Goal: Transaction & Acquisition: Purchase product/service

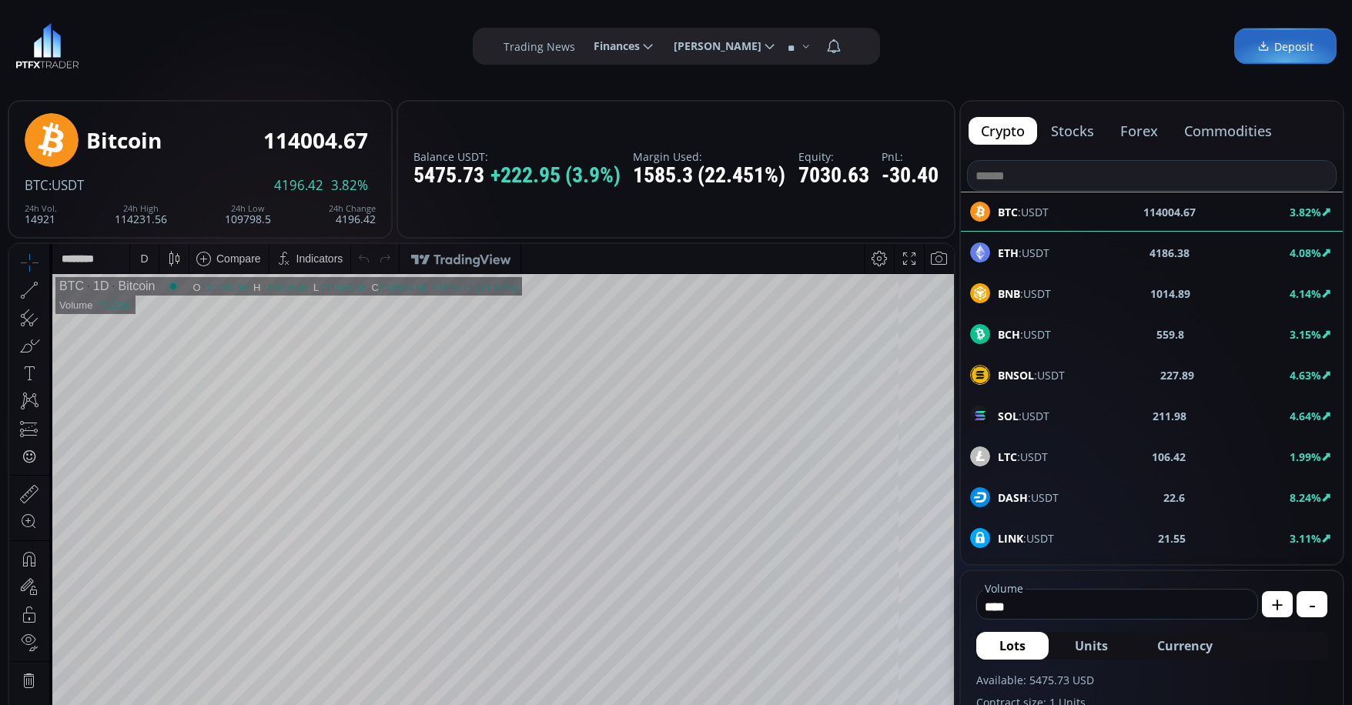
click at [1051, 168] on input at bounding box center [1151, 175] width 368 height 29
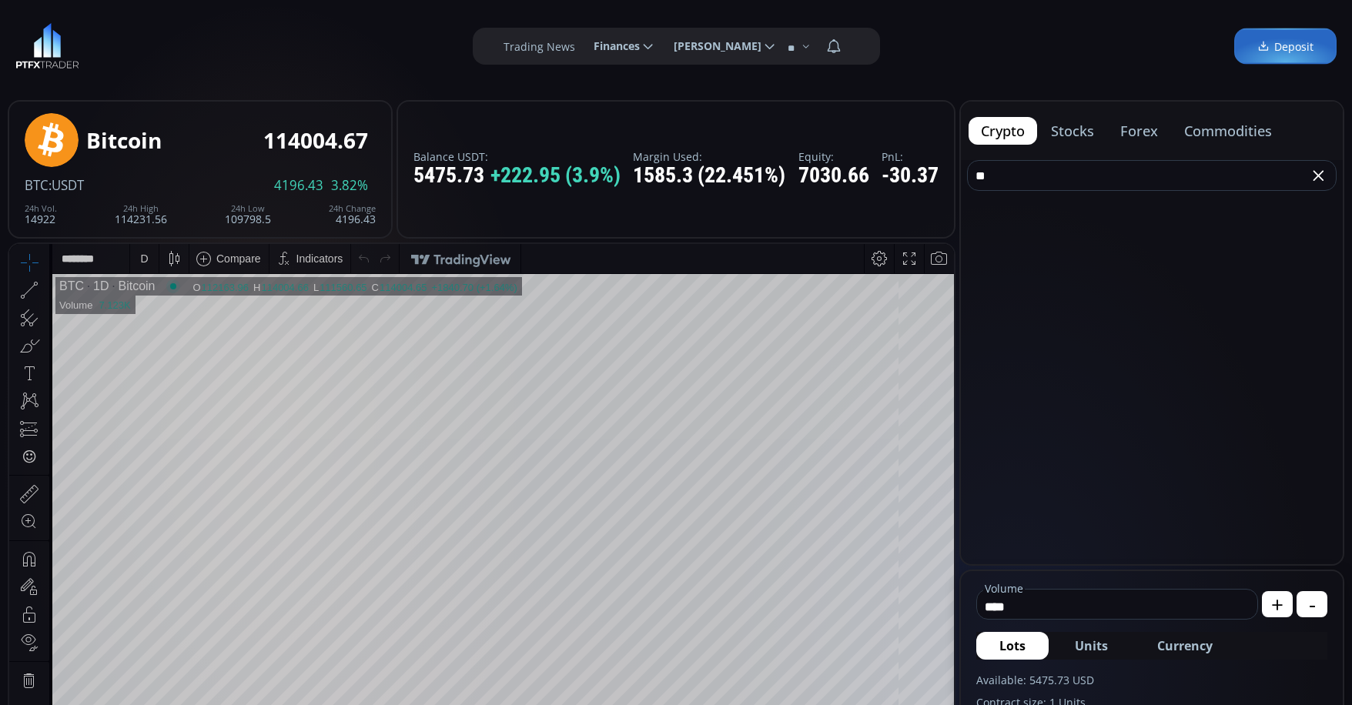
type input "*"
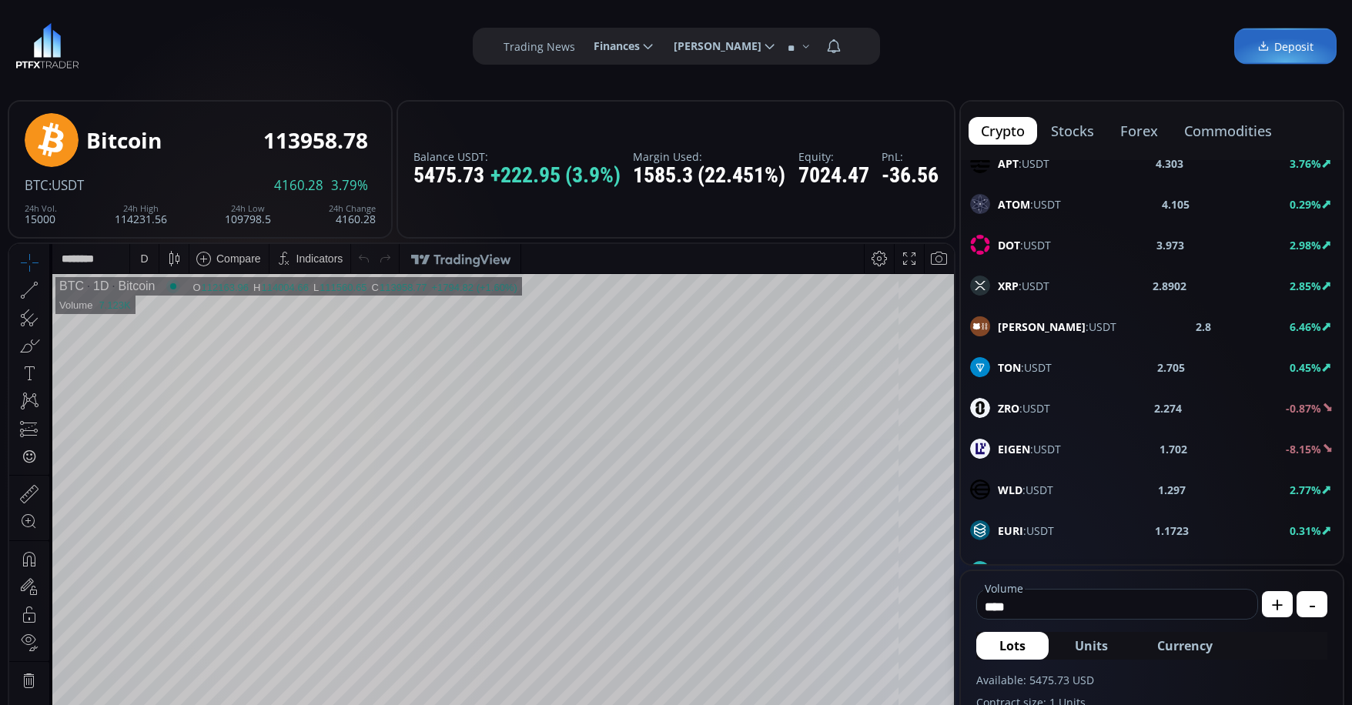
scroll to position [693, 0]
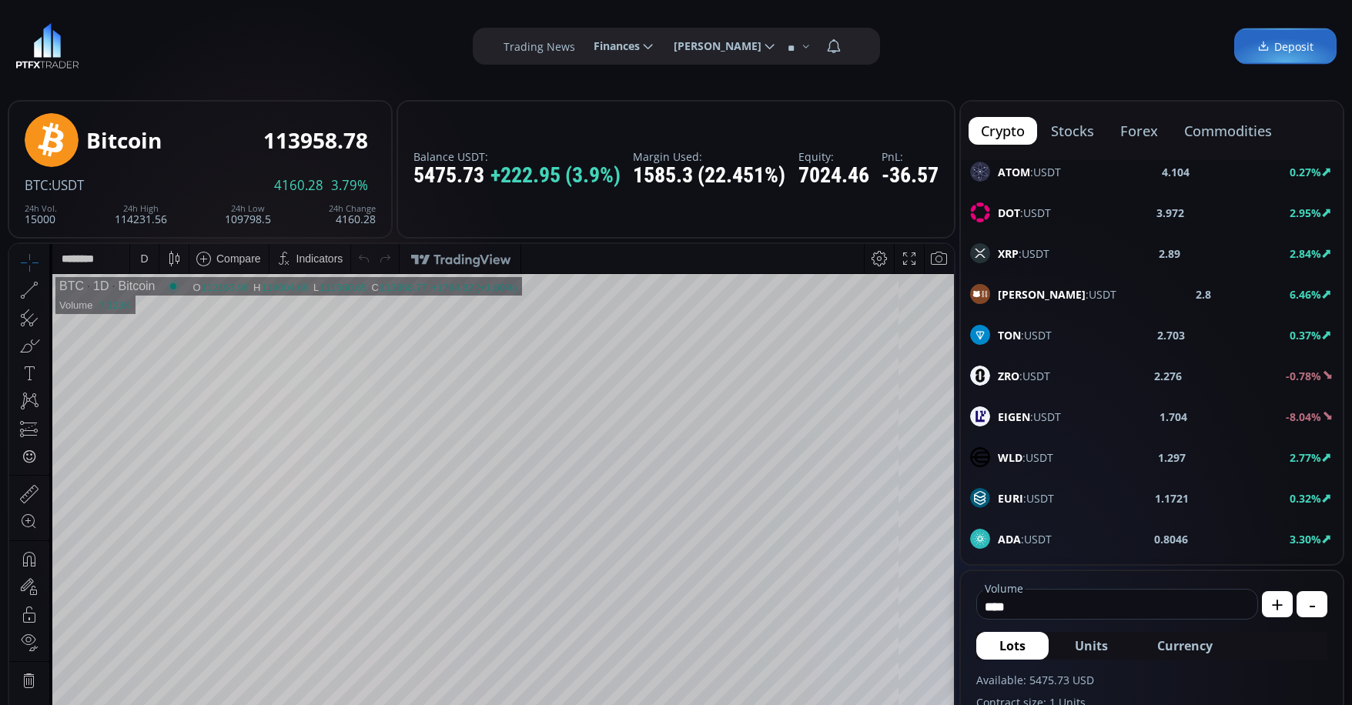
click at [1061, 413] on div "EIGEN :USDT 1.704 -8.04%" at bounding box center [1151, 416] width 363 height 20
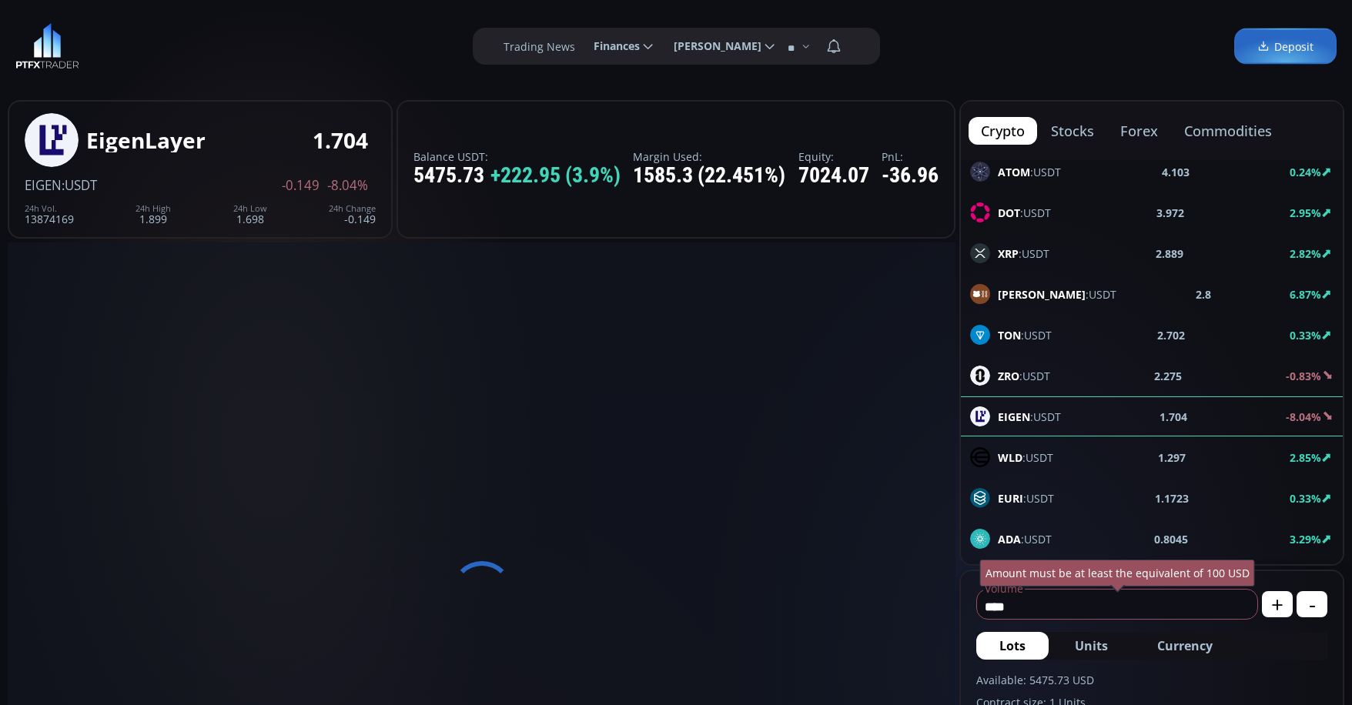
scroll to position [214, 0]
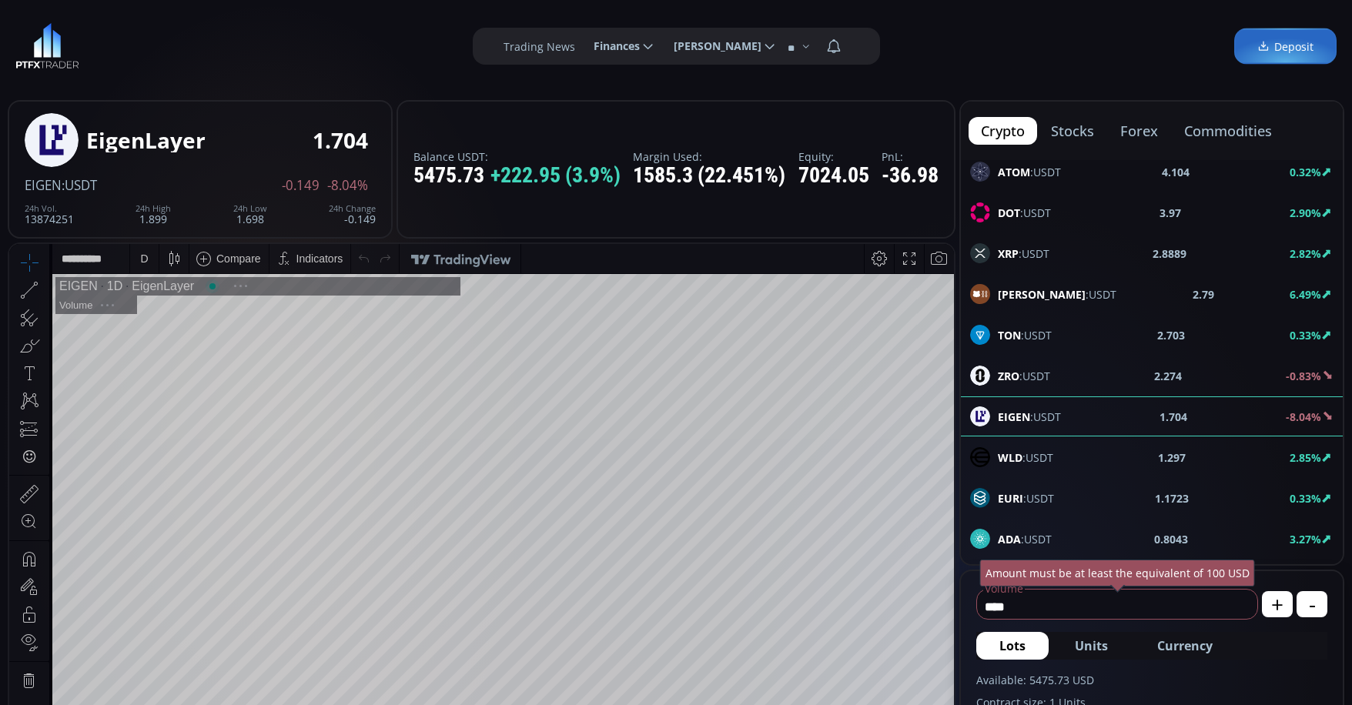
click at [1094, 606] on input "****" at bounding box center [1113, 606] width 272 height 25
click at [134, 263] on div "D" at bounding box center [144, 258] width 28 height 29
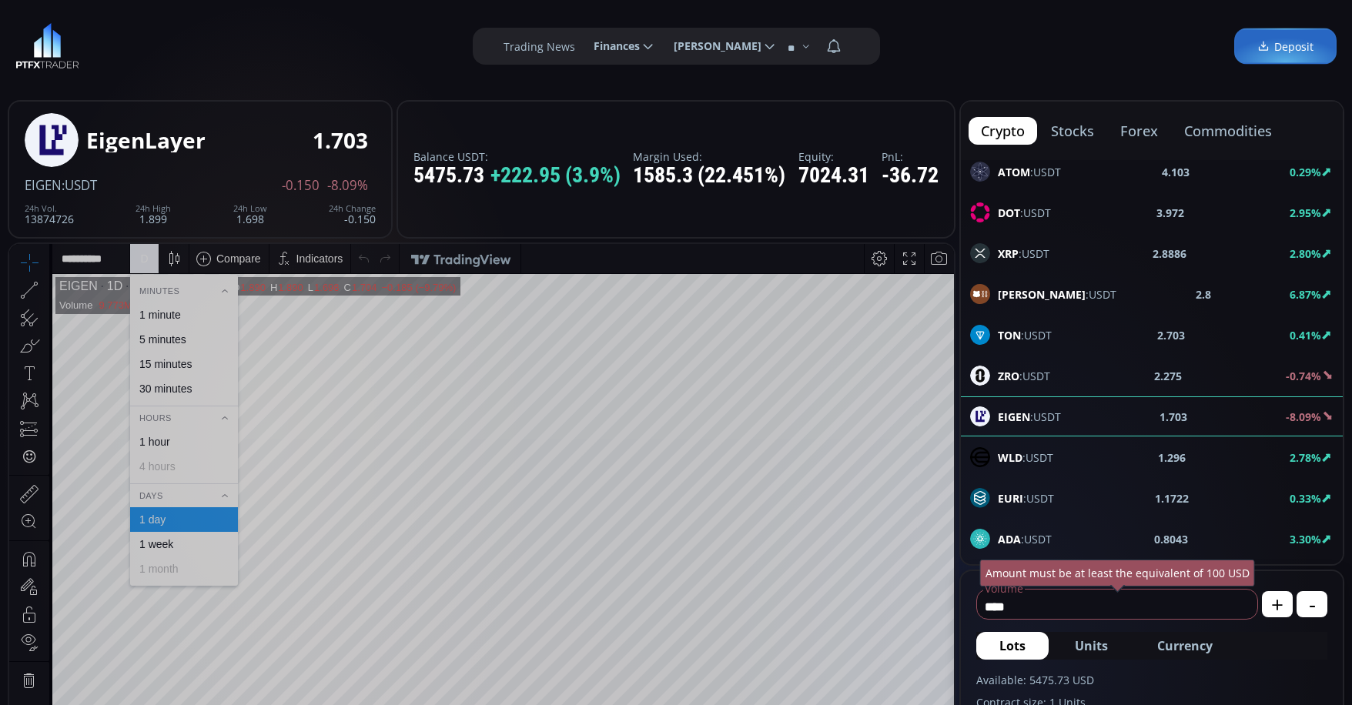
click at [157, 307] on div "1 minute" at bounding box center [184, 314] width 108 height 25
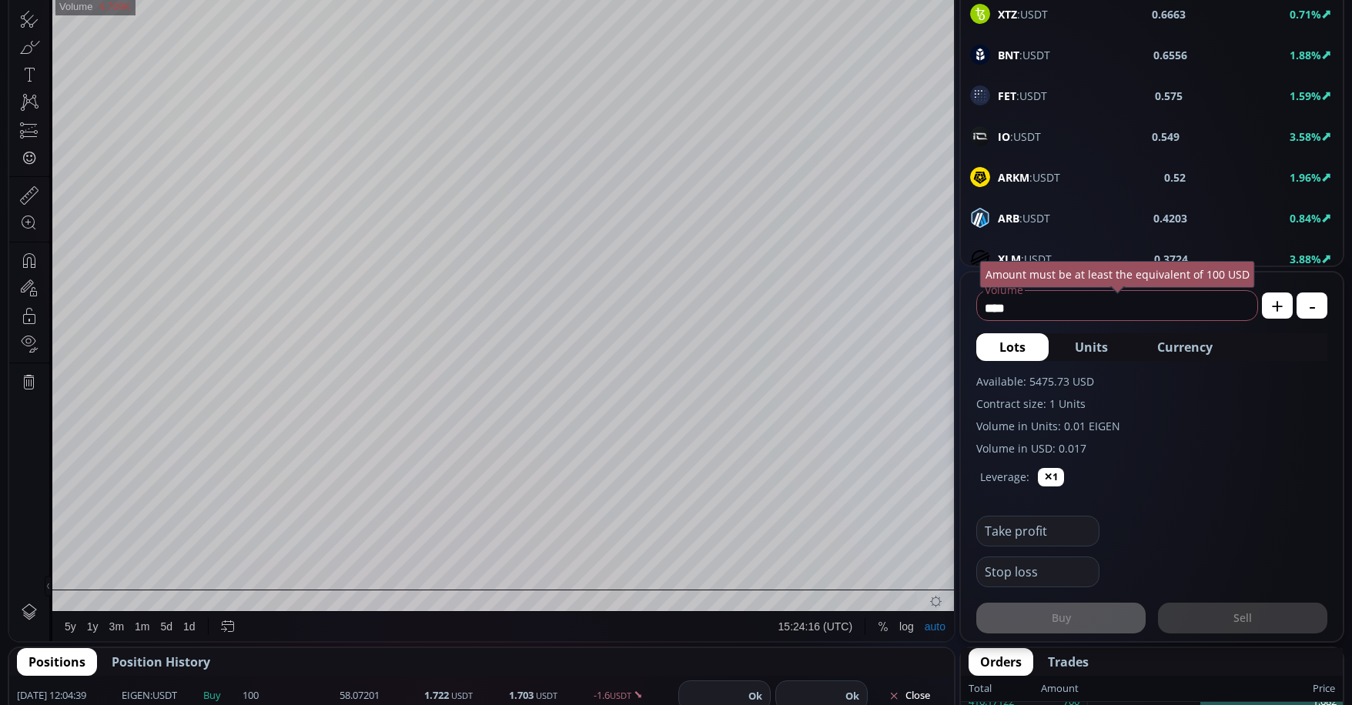
scroll to position [308, 0]
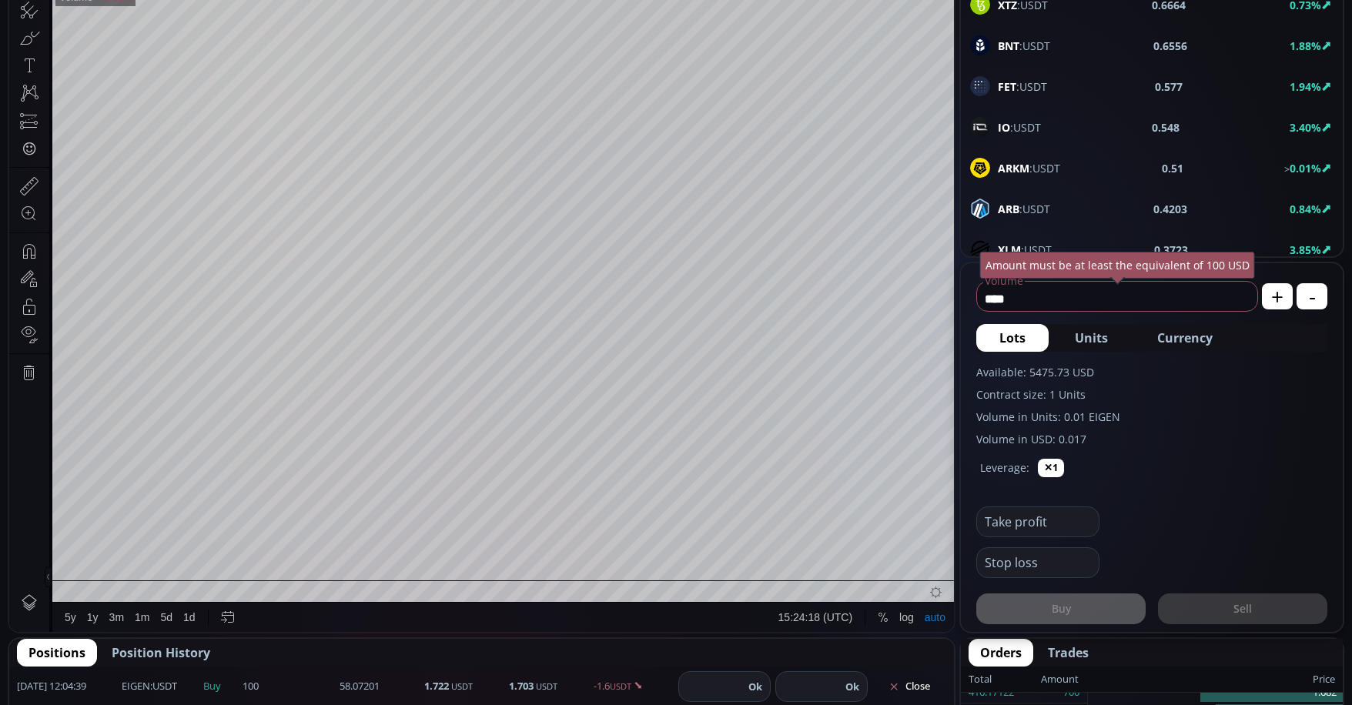
click at [1055, 303] on input "****" at bounding box center [1113, 298] width 272 height 25
type input "*"
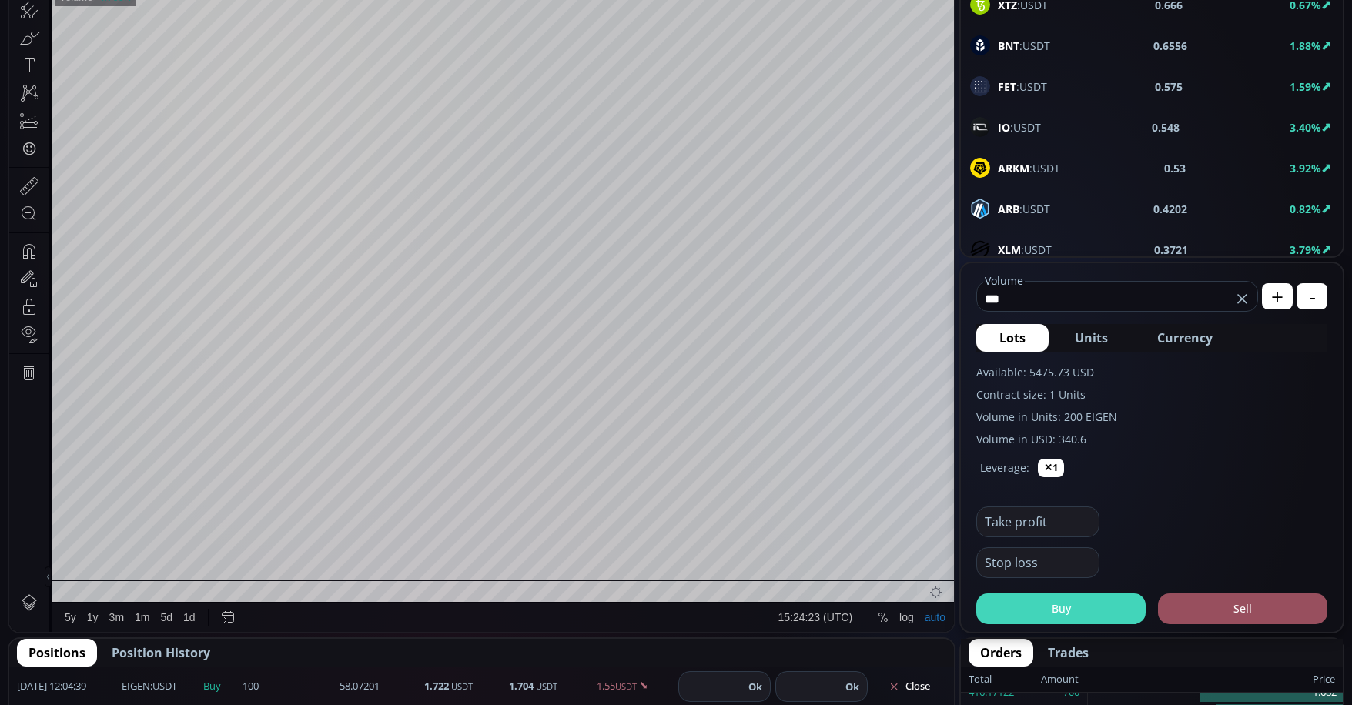
type input "***"
click at [1034, 613] on button "Buy" at bounding box center [1060, 608] width 169 height 31
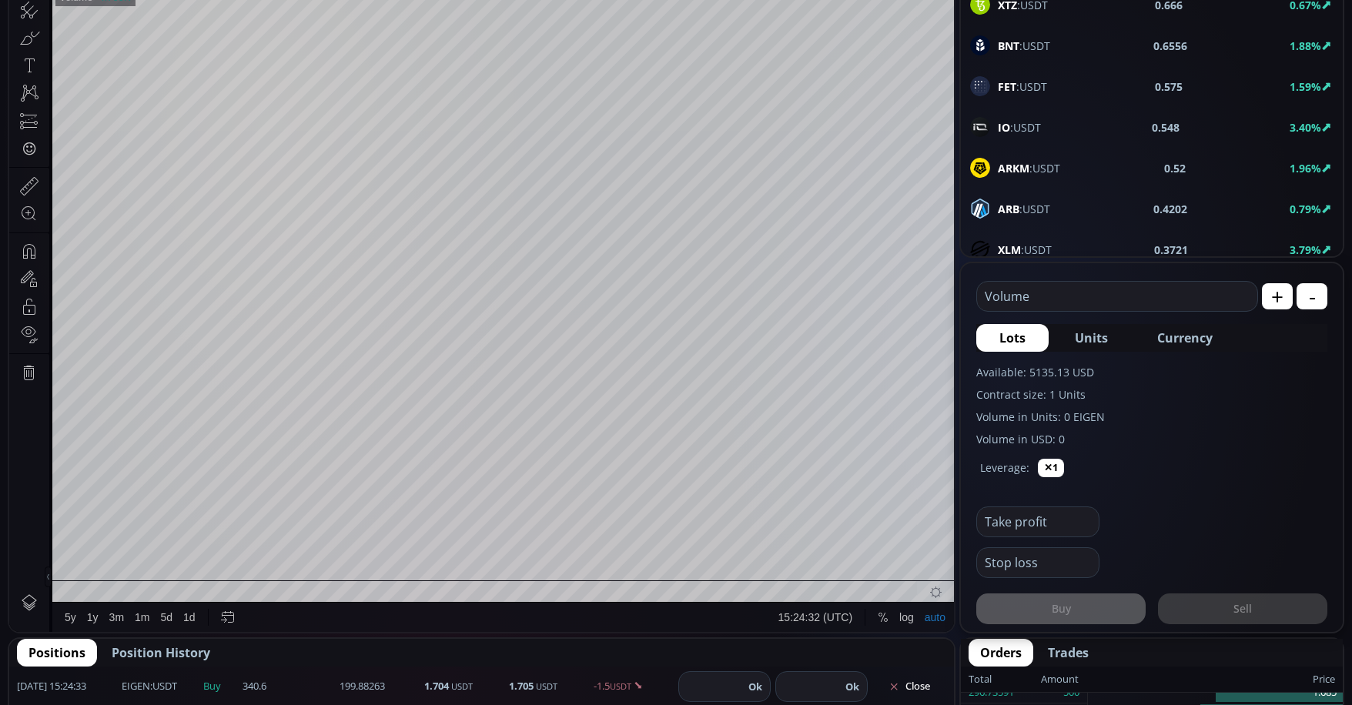
click at [1061, 295] on input "text" at bounding box center [1113, 296] width 272 height 29
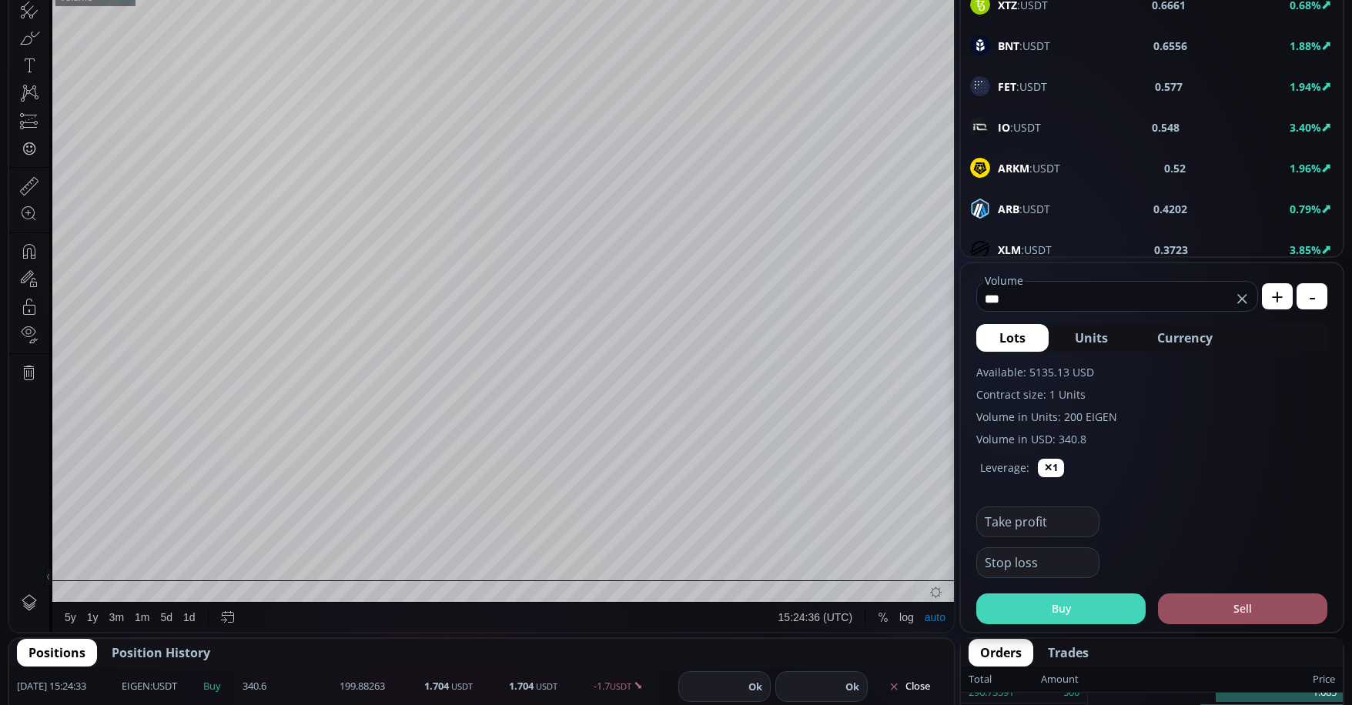
type input "***"
click at [1072, 613] on button "Buy" at bounding box center [1060, 608] width 169 height 31
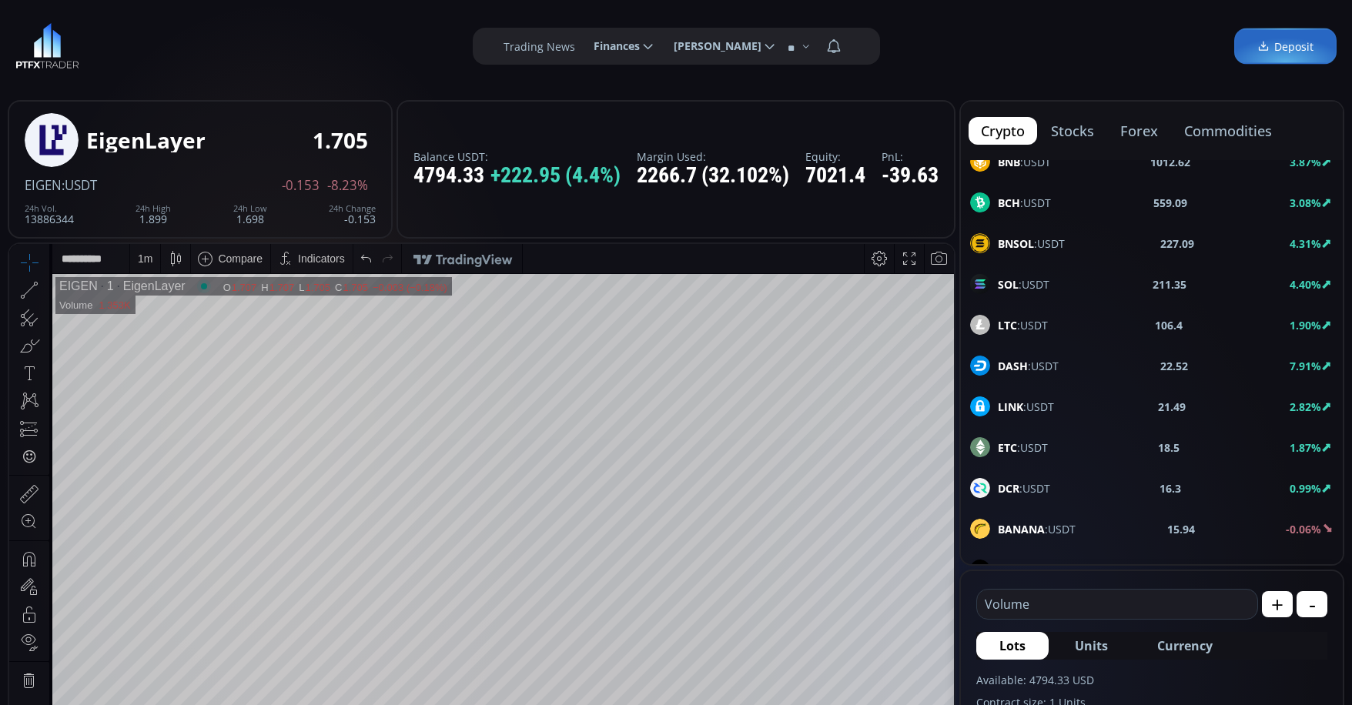
scroll to position [0, 0]
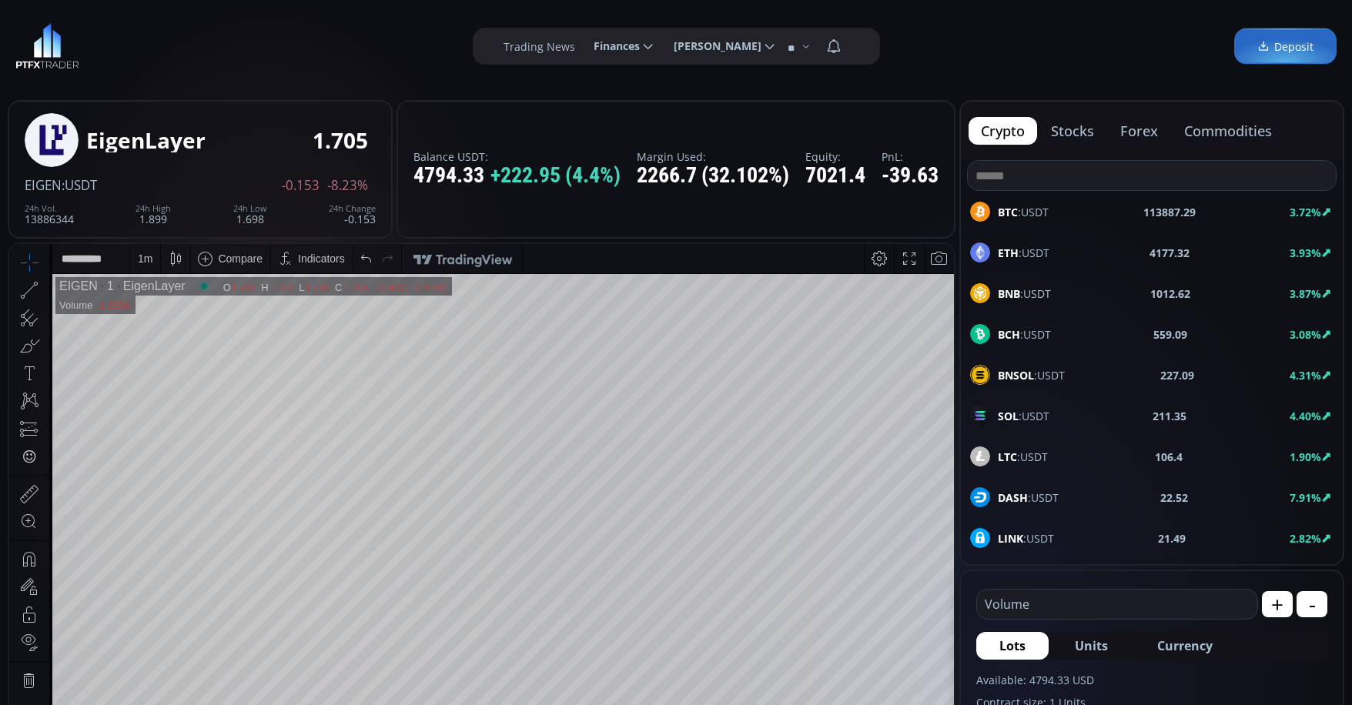
click at [1034, 212] on span "BTC :USDT" at bounding box center [1022, 212] width 51 height 16
type input "****"
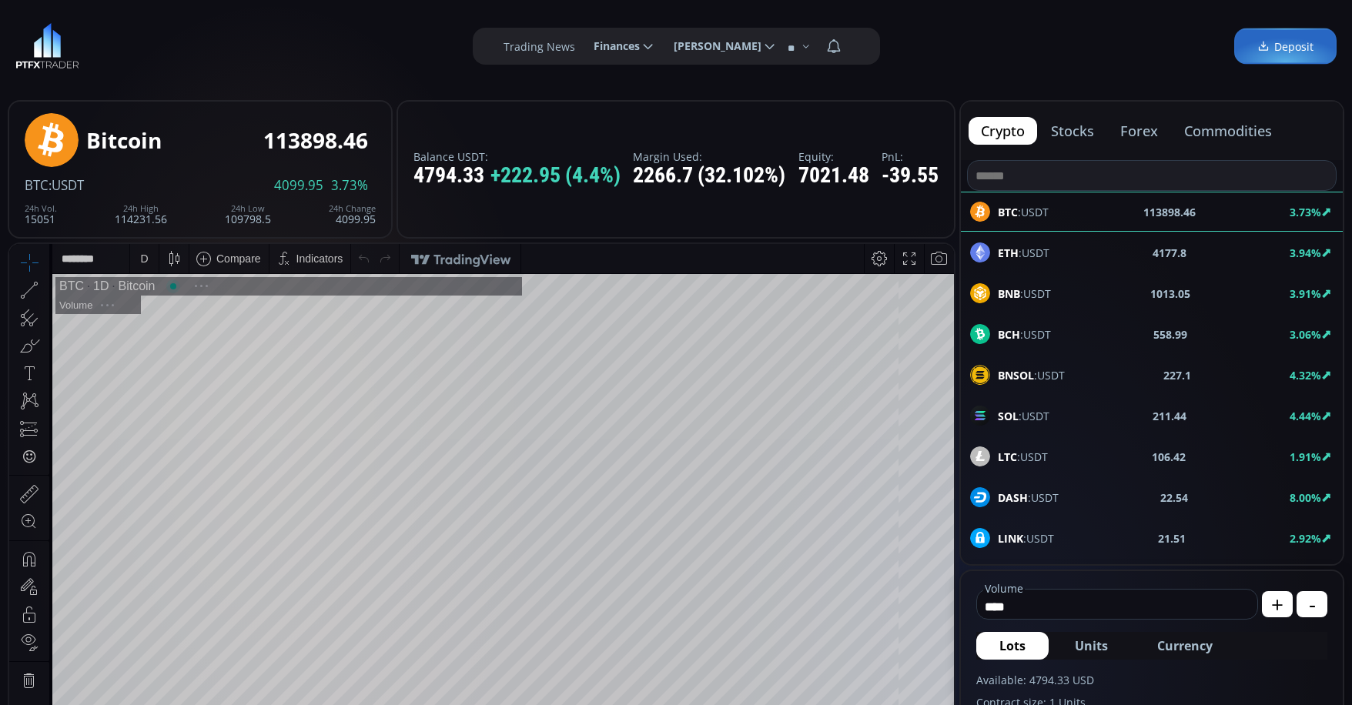
scroll to position [214, 0]
click at [136, 264] on div "D" at bounding box center [144, 258] width 28 height 29
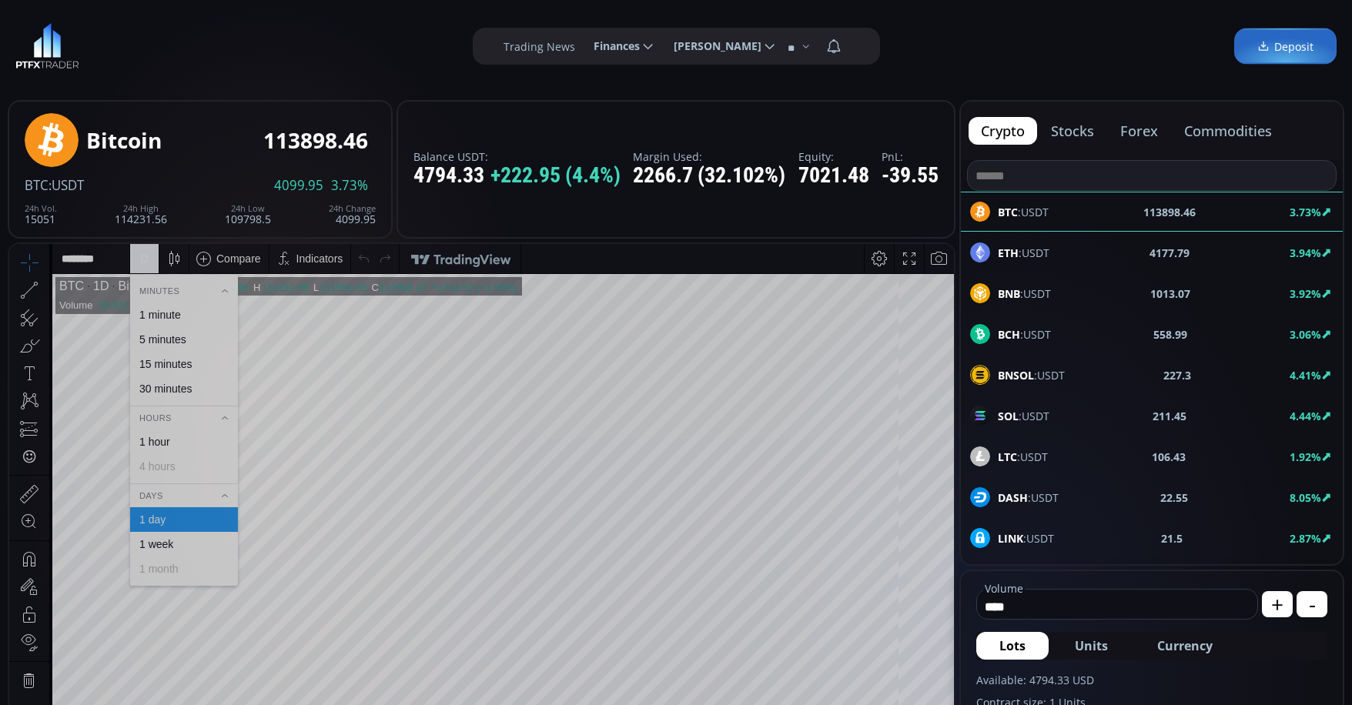
click at [172, 319] on div "1 minute" at bounding box center [160, 315] width 42 height 12
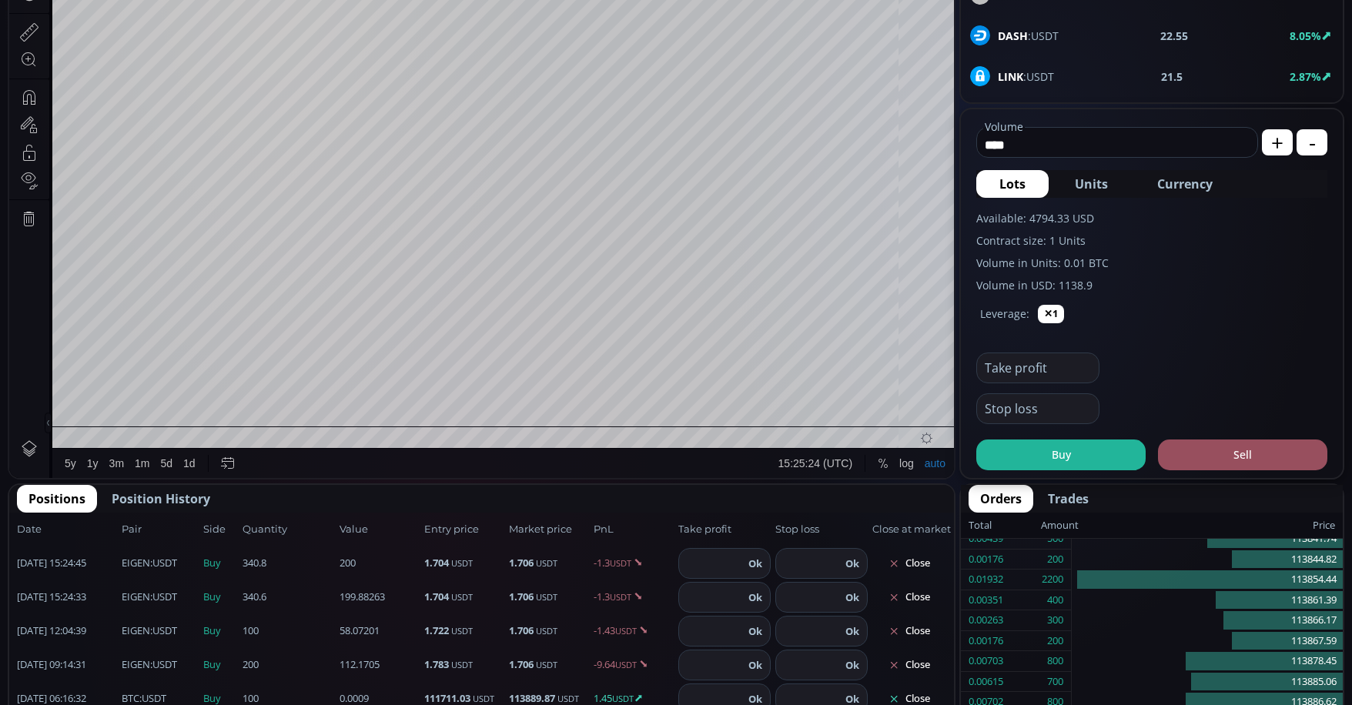
scroll to position [616, 0]
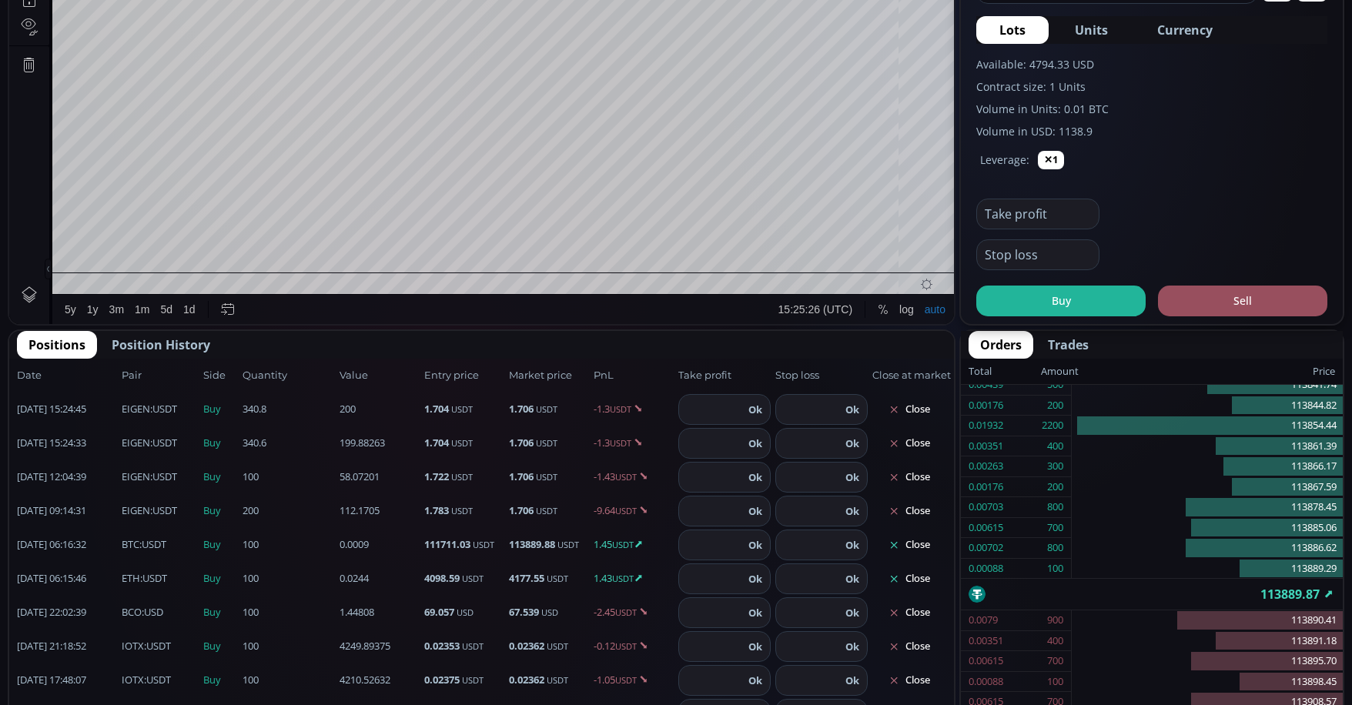
click at [914, 544] on button "Close" at bounding box center [909, 545] width 74 height 25
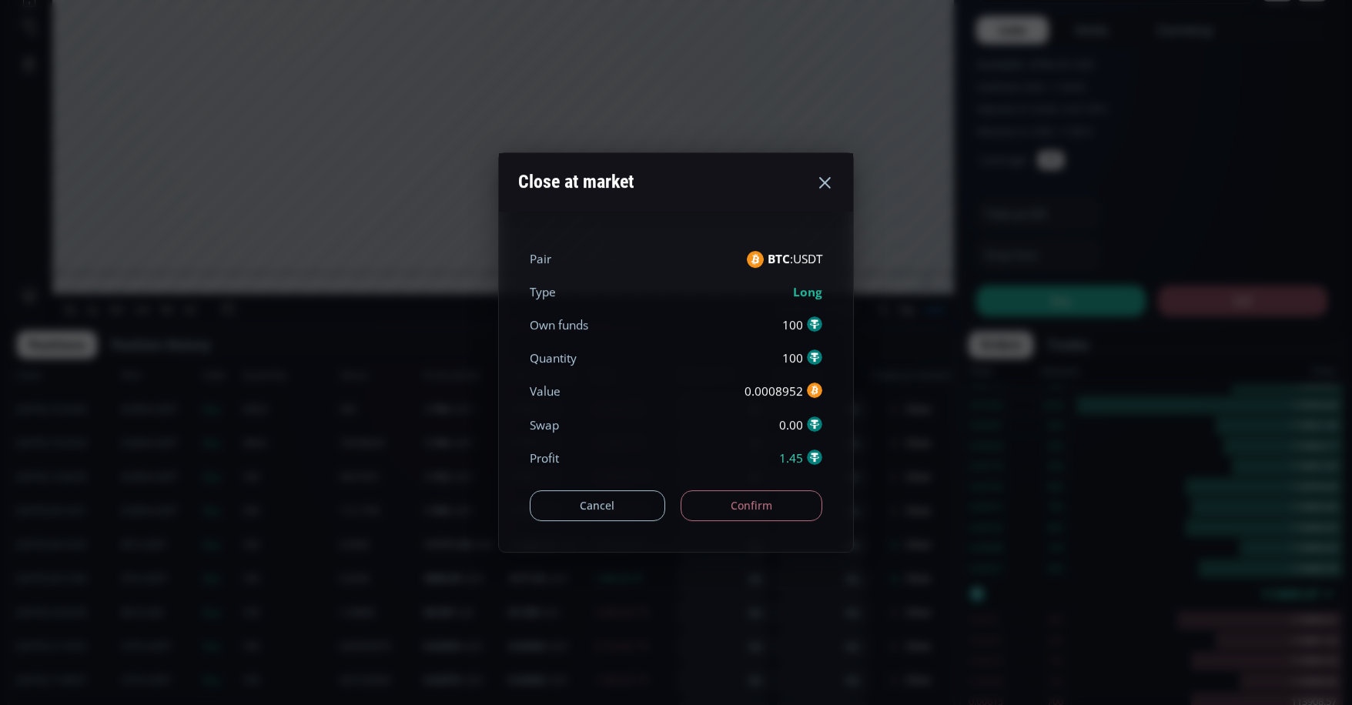
click at [739, 507] on button "Confirm" at bounding box center [751, 505] width 142 height 31
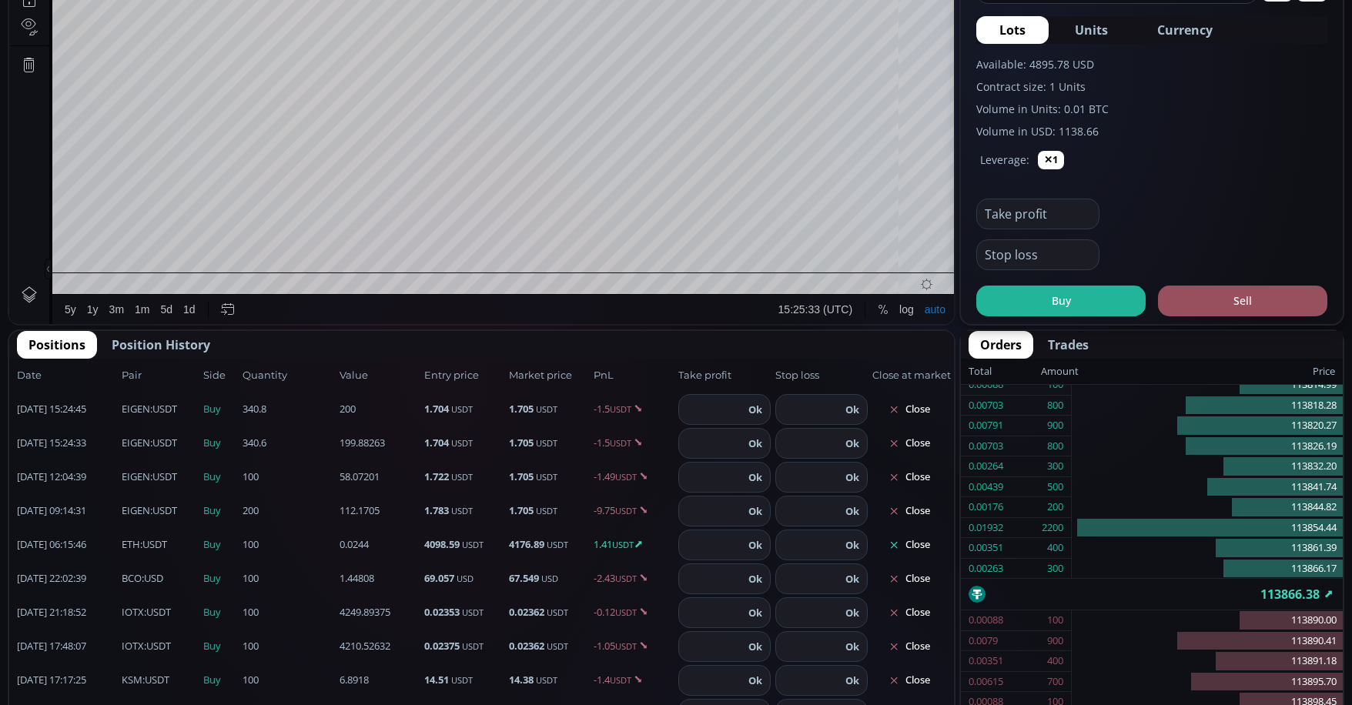
click at [914, 540] on button "Close" at bounding box center [909, 545] width 74 height 25
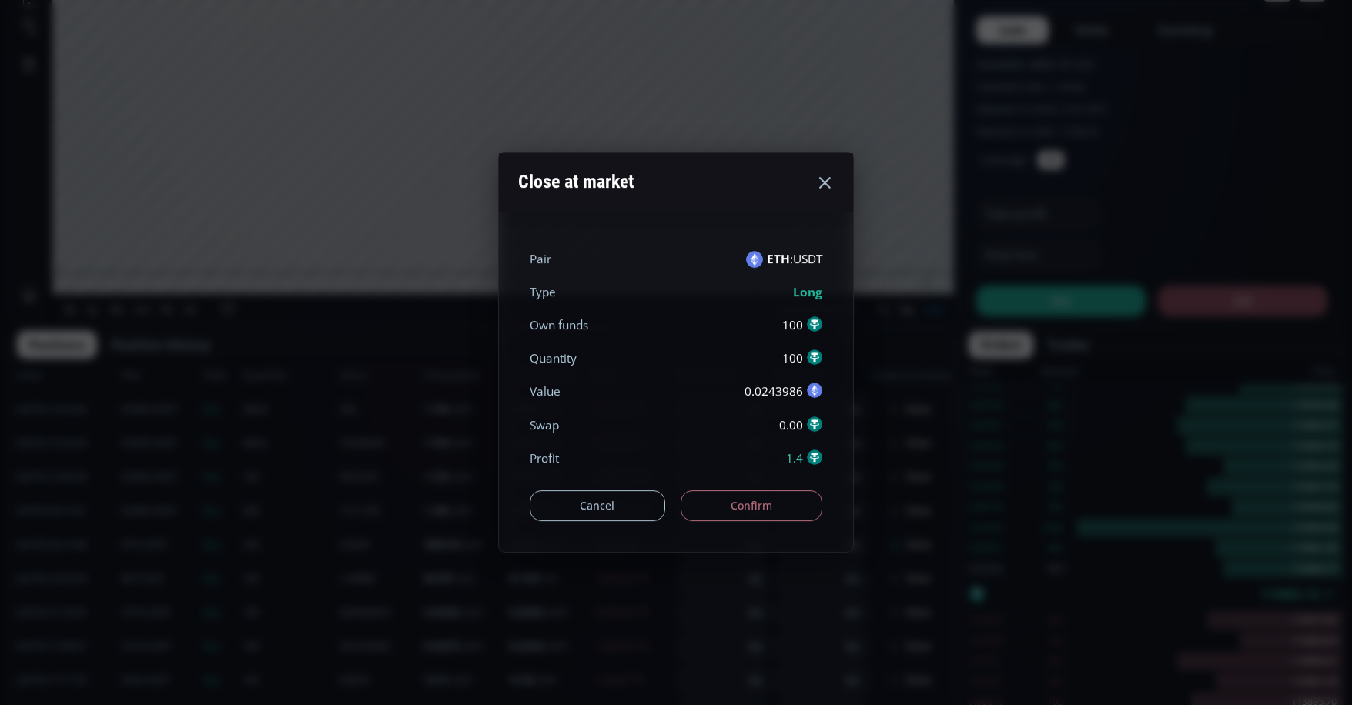
click at [804, 506] on button "Confirm" at bounding box center [751, 505] width 142 height 31
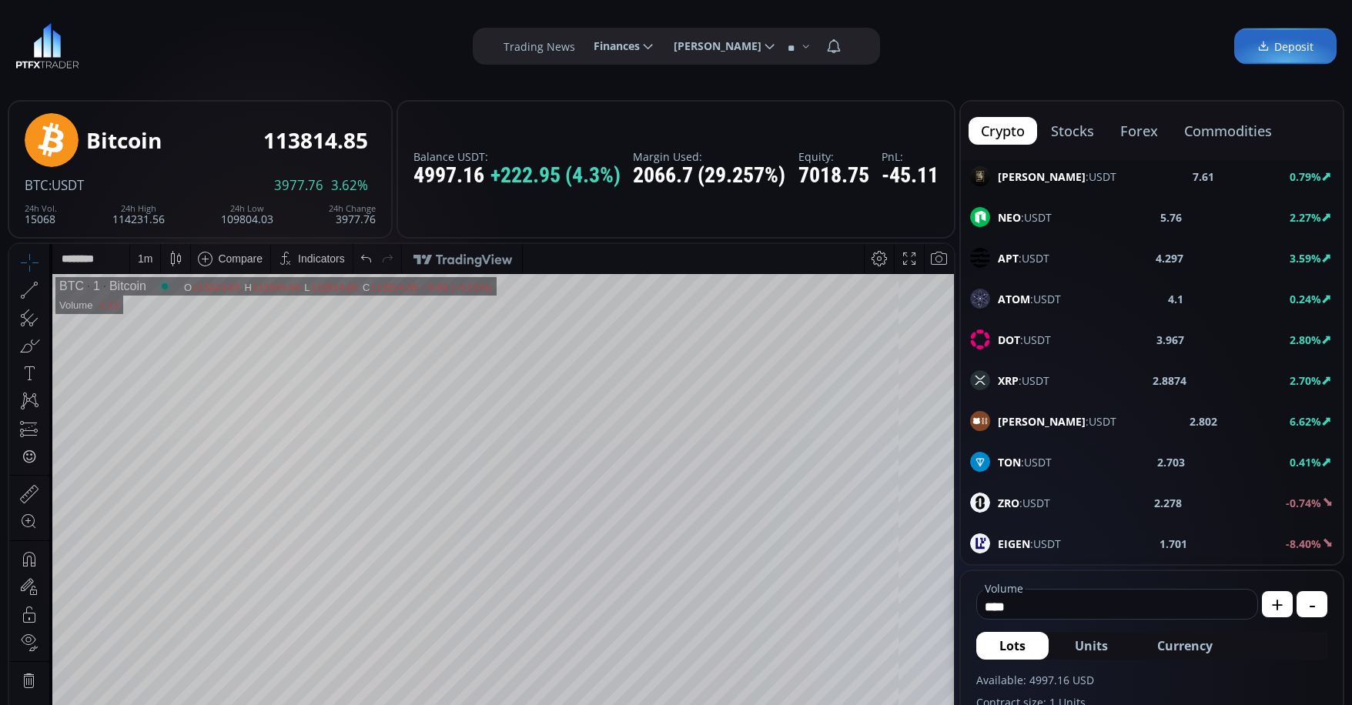
scroll to position [770, 0]
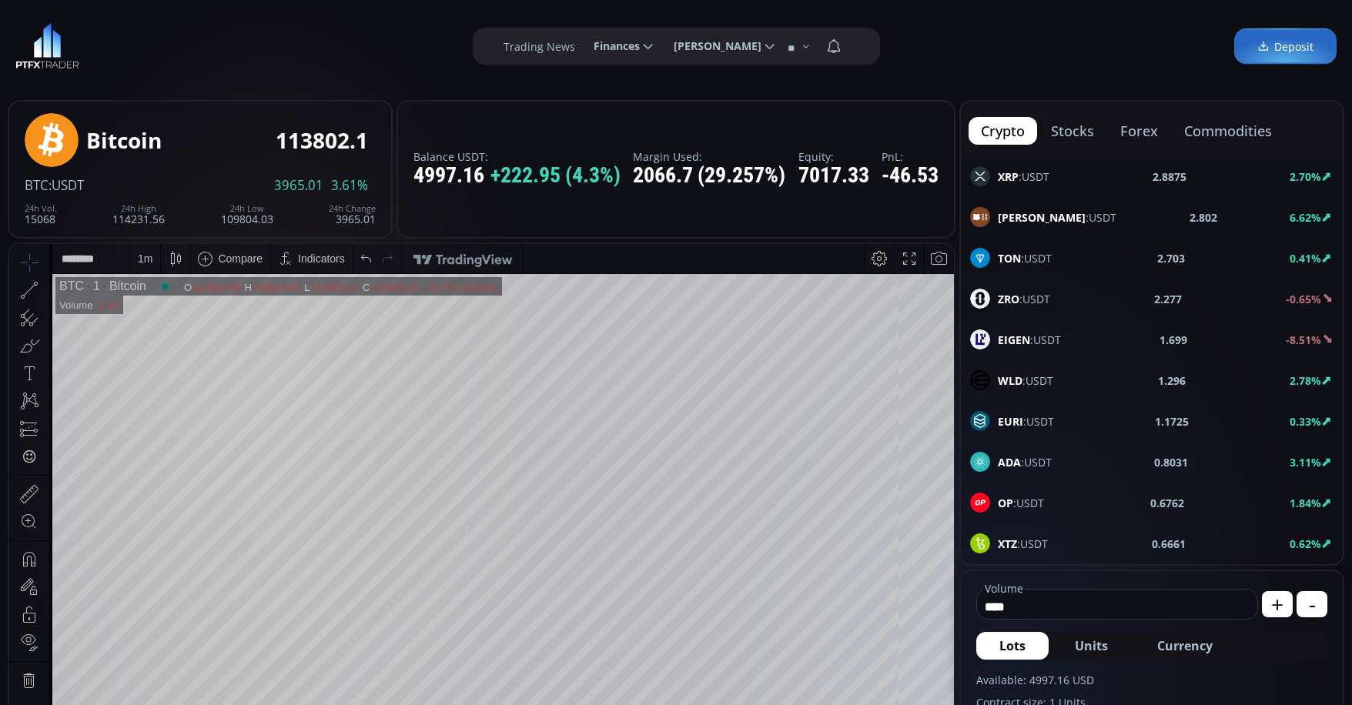
click at [1036, 332] on span "EIGEN :USDT" at bounding box center [1028, 340] width 63 height 16
